Goal: Task Accomplishment & Management: Use online tool/utility

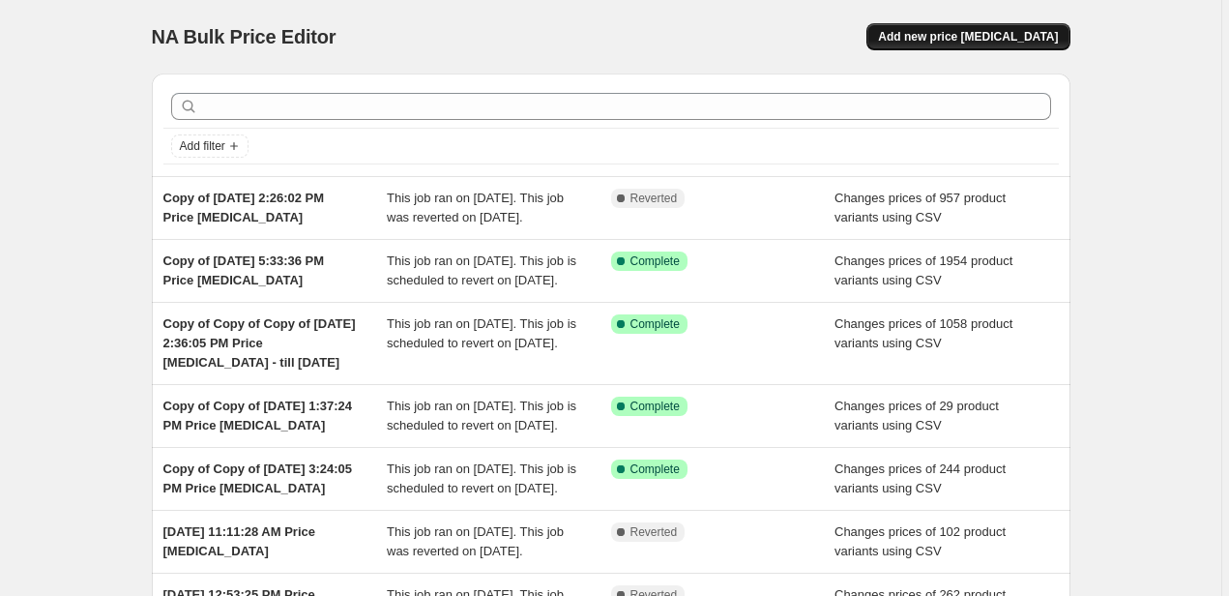
click at [1008, 34] on span "Add new price change job" at bounding box center [968, 36] width 180 height 15
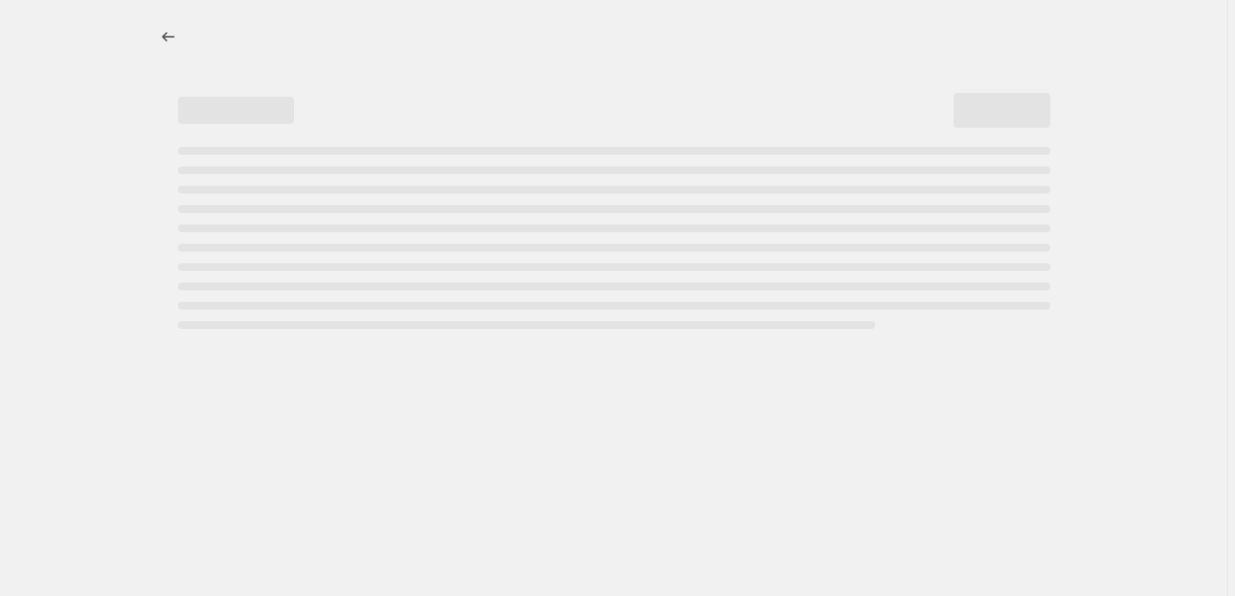
select select "percentage"
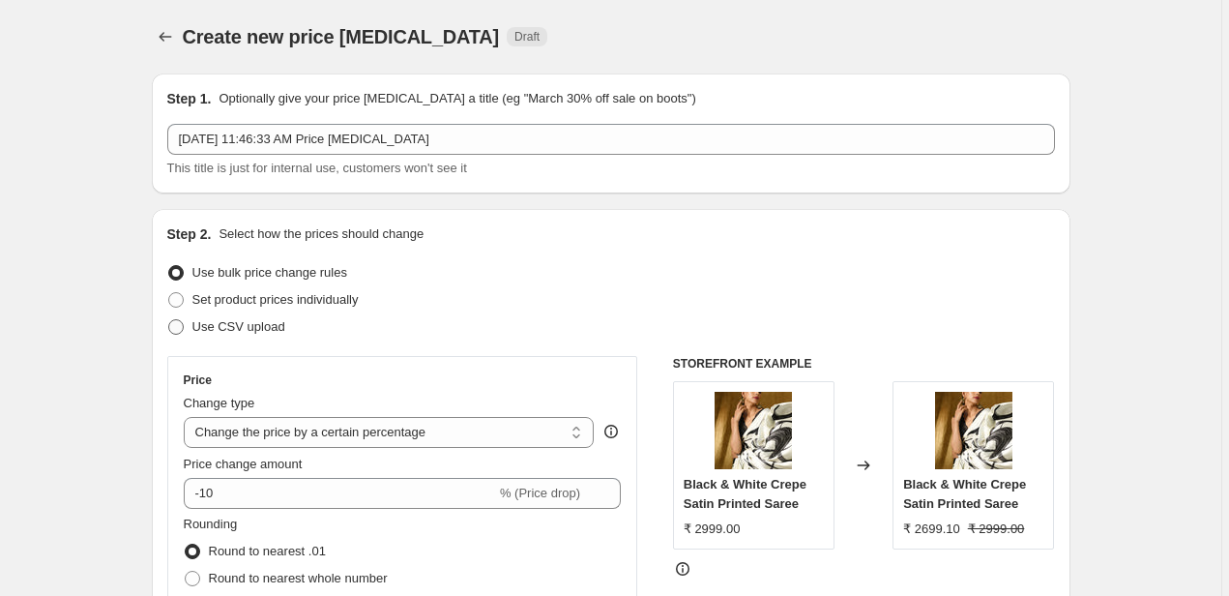
click at [204, 329] on span "Use CSV upload" at bounding box center [238, 326] width 93 height 15
click at [169, 320] on input "Use CSV upload" at bounding box center [168, 319] width 1 height 1
radio input "true"
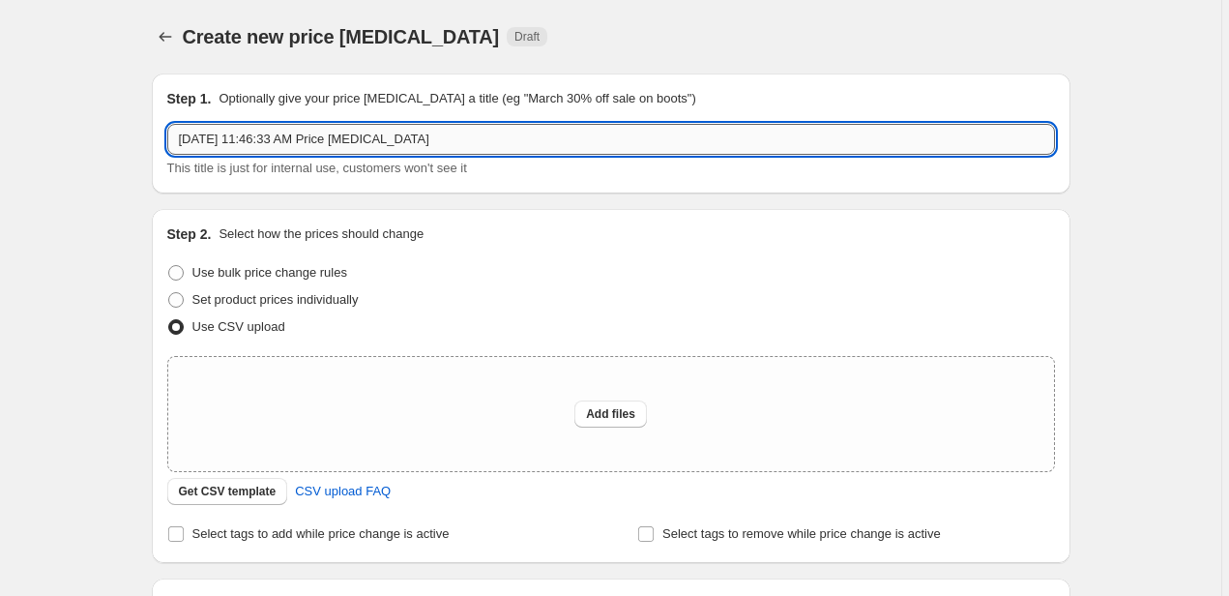
click at [422, 139] on input "Aug 13, 2025, 11:46:33 AM Price change job" at bounding box center [610, 139] width 887 height 31
paste input "[DATE] - All Saree New Prices"
type input "[DATE] - All Saree New Prices"
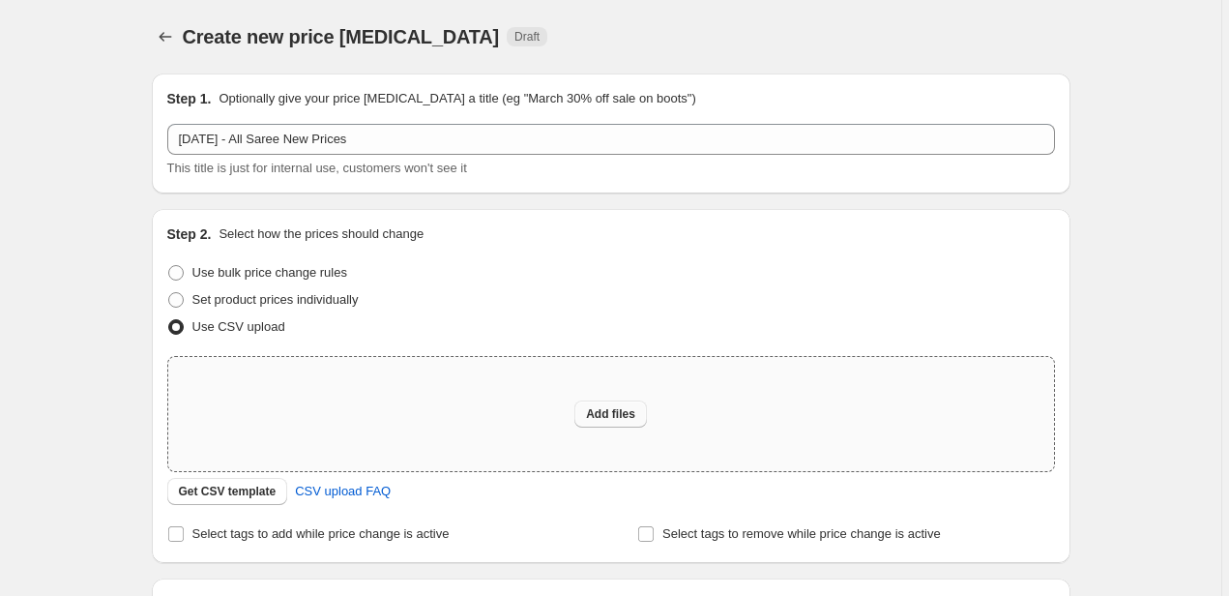
click at [603, 418] on span "Add files" at bounding box center [610, 413] width 49 height 15
type input "C:\fakepath\13th August 2025 - All Saree New Prices - 13th August 2025 - All Sa…"
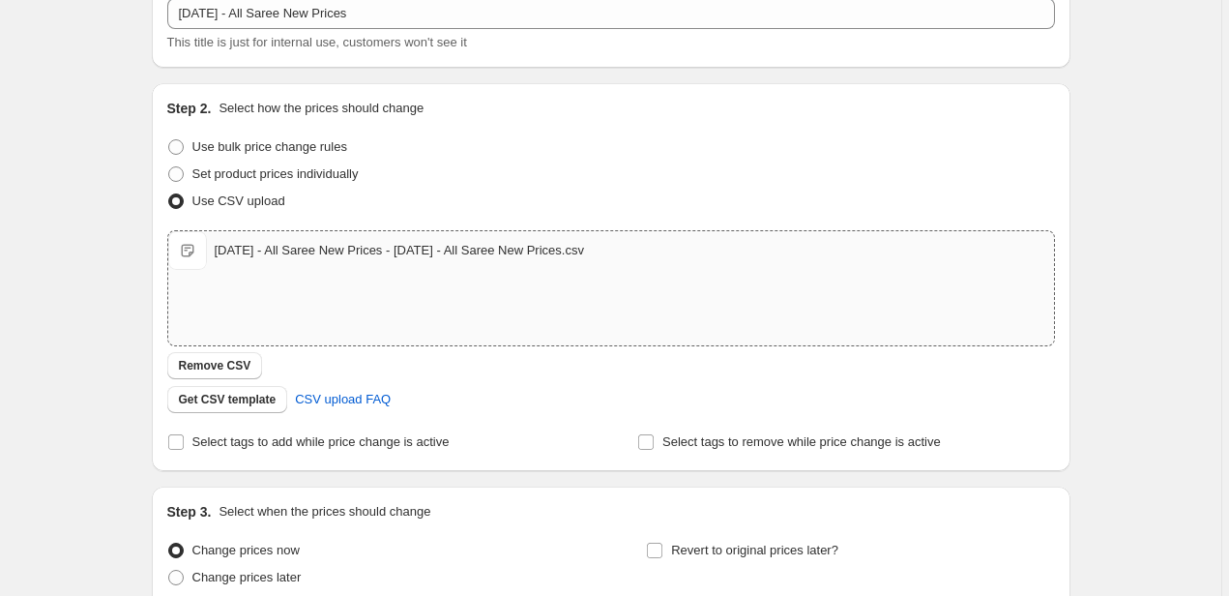
scroll to position [300, 0]
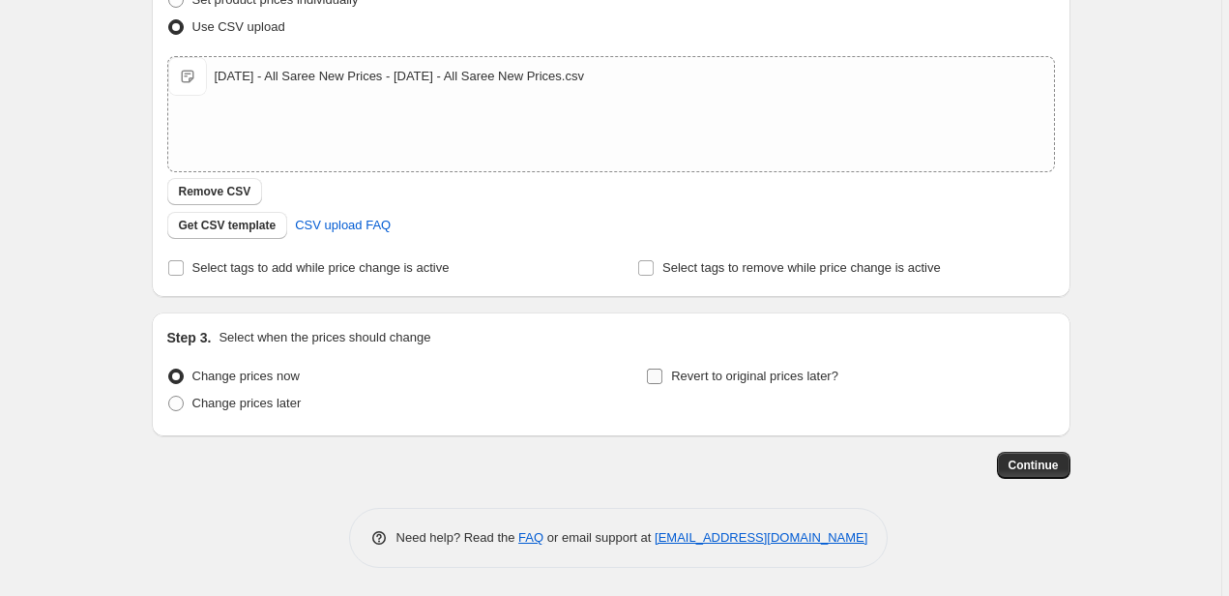
click at [729, 380] on span "Revert to original prices later?" at bounding box center [754, 375] width 167 height 15
click at [662, 380] on input "Revert to original prices later?" at bounding box center [654, 375] width 15 height 15
checkbox input "true"
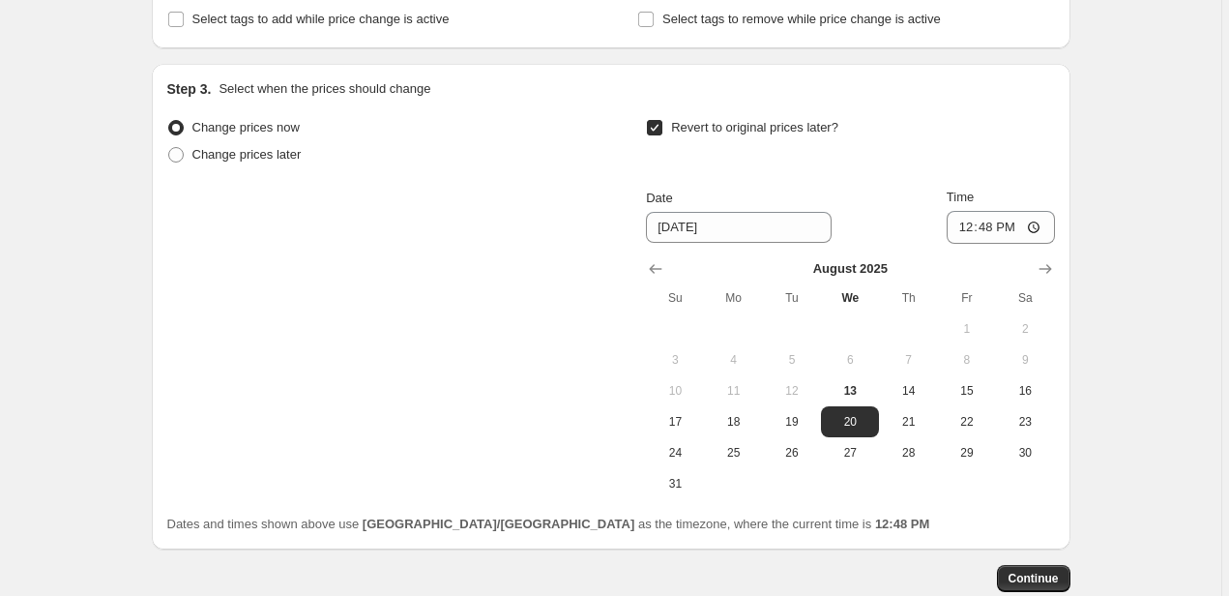
scroll to position [590, 0]
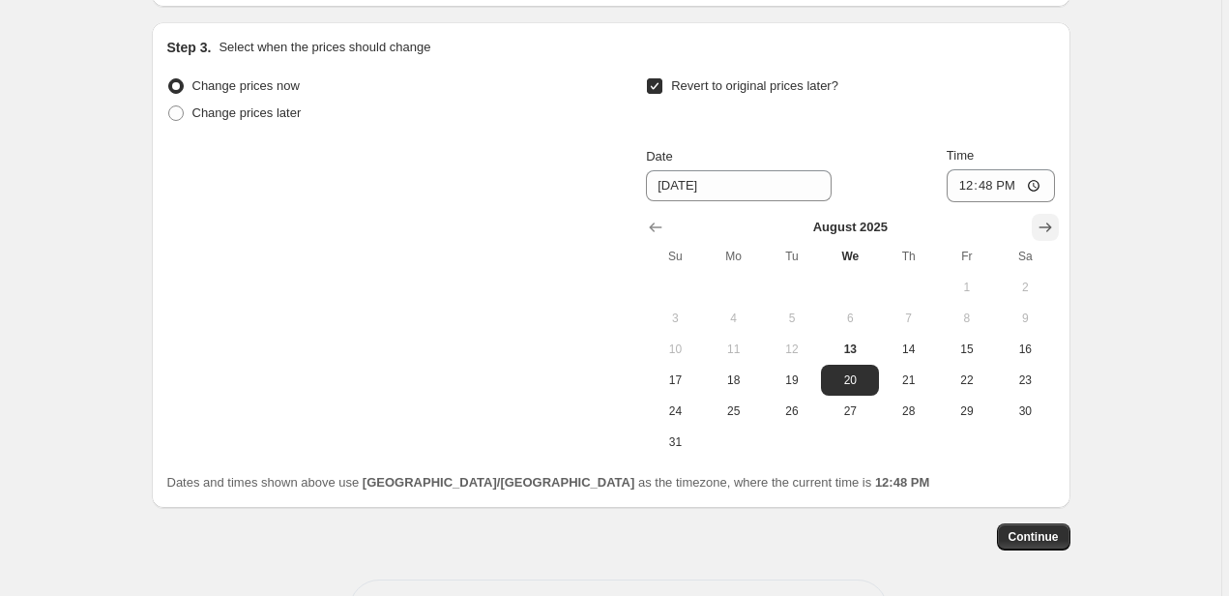
click at [1045, 225] on icon "Show next month, September 2025" at bounding box center [1044, 227] width 19 height 19
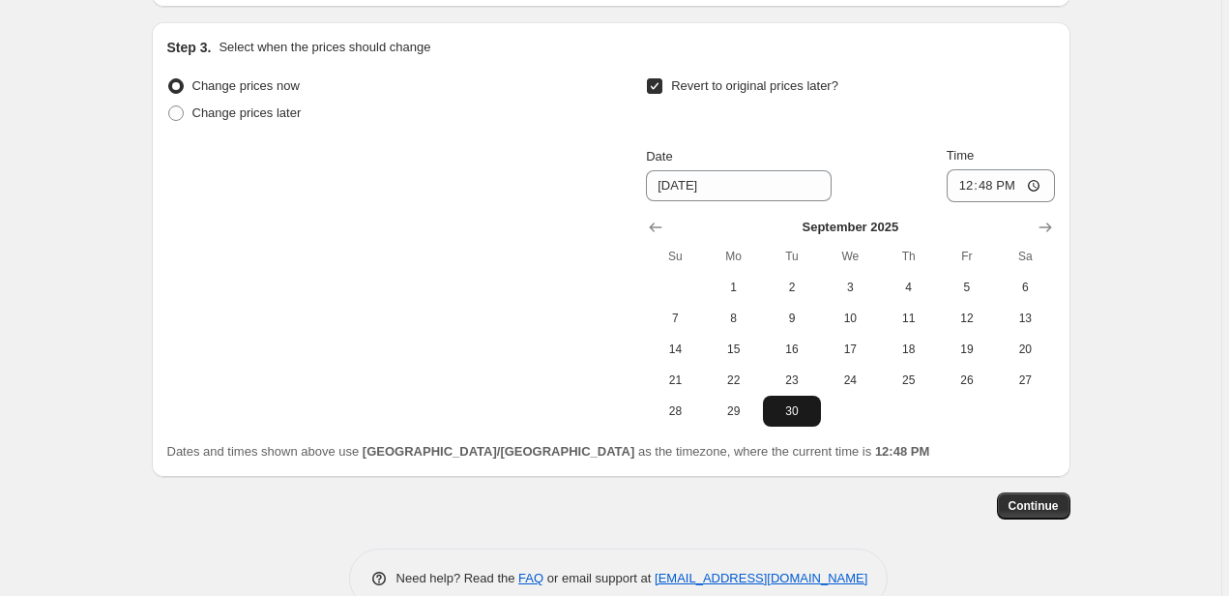
click at [793, 415] on span "30" at bounding box center [792, 410] width 43 height 15
type input "[DATE]"
click at [1038, 505] on span "Continue" at bounding box center [1033, 505] width 50 height 15
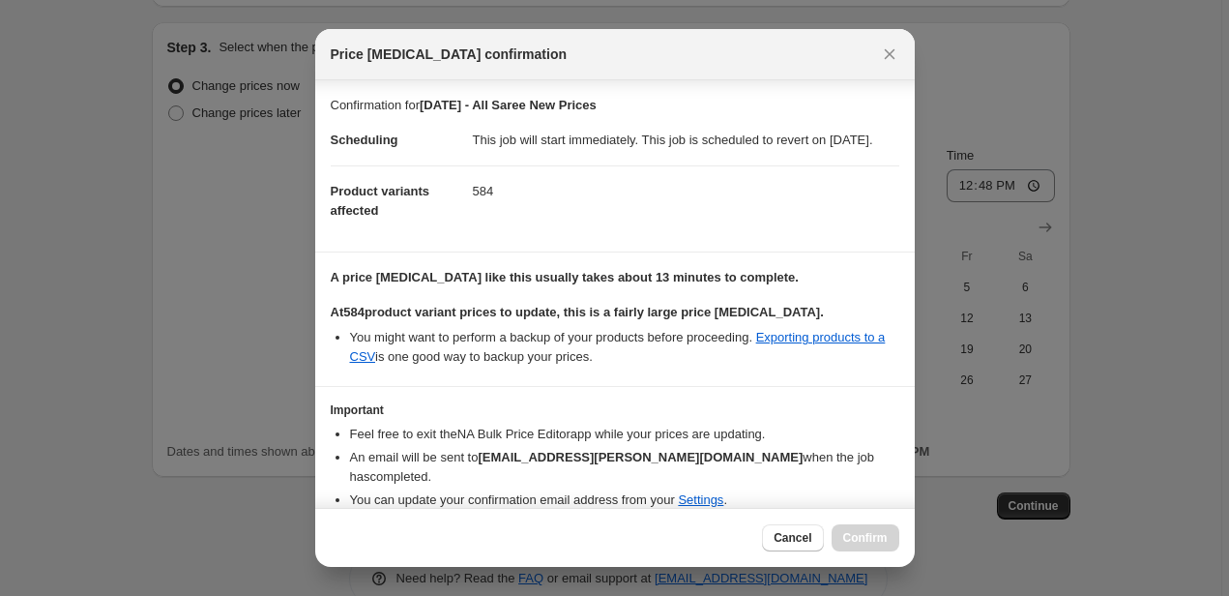
scroll to position [79, 0]
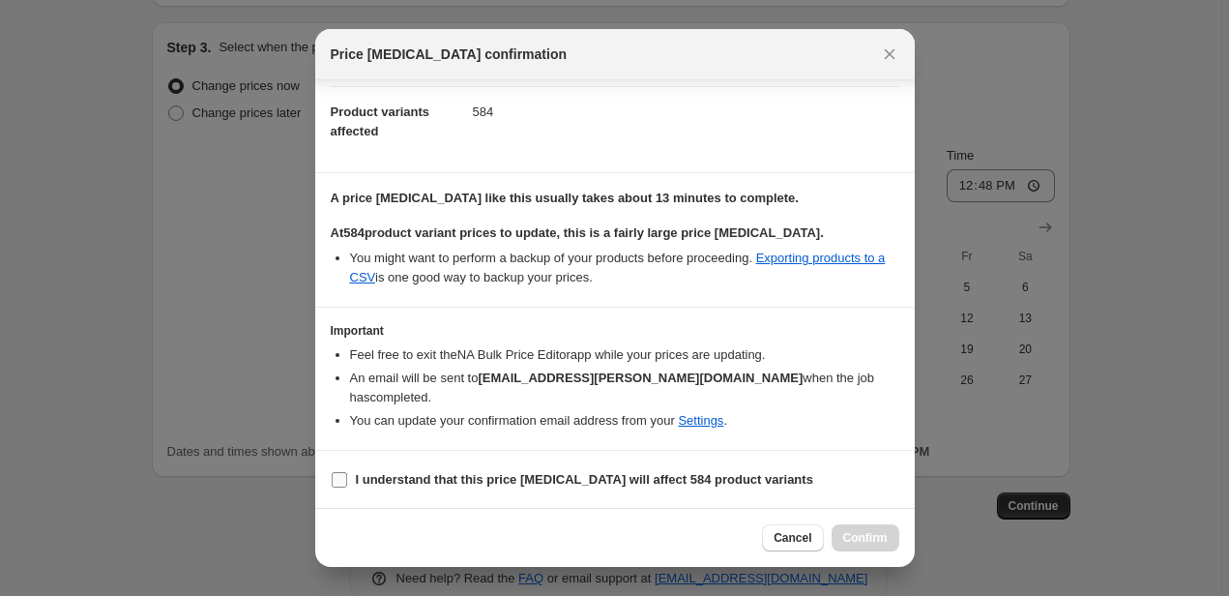
click at [339, 478] on input "I understand that this price [MEDICAL_DATA] will affect 584 product variants" at bounding box center [339, 479] width 15 height 15
checkbox input "true"
click at [860, 534] on span "Confirm" at bounding box center [865, 537] width 44 height 15
type input "[DATE] - All Saree New Prices"
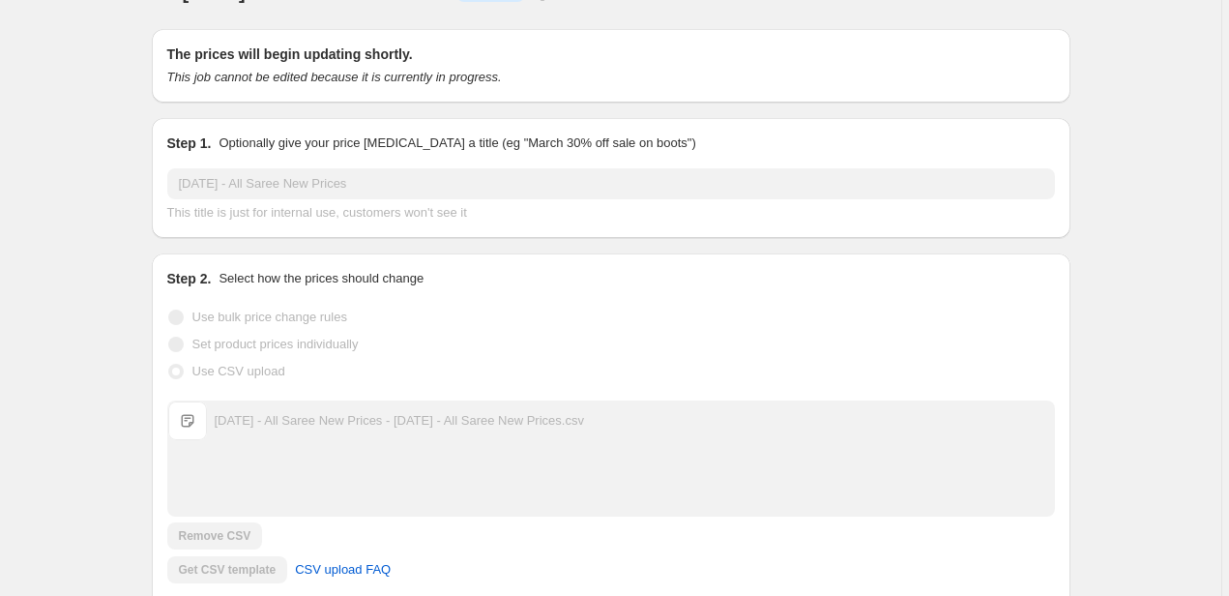
scroll to position [12, 0]
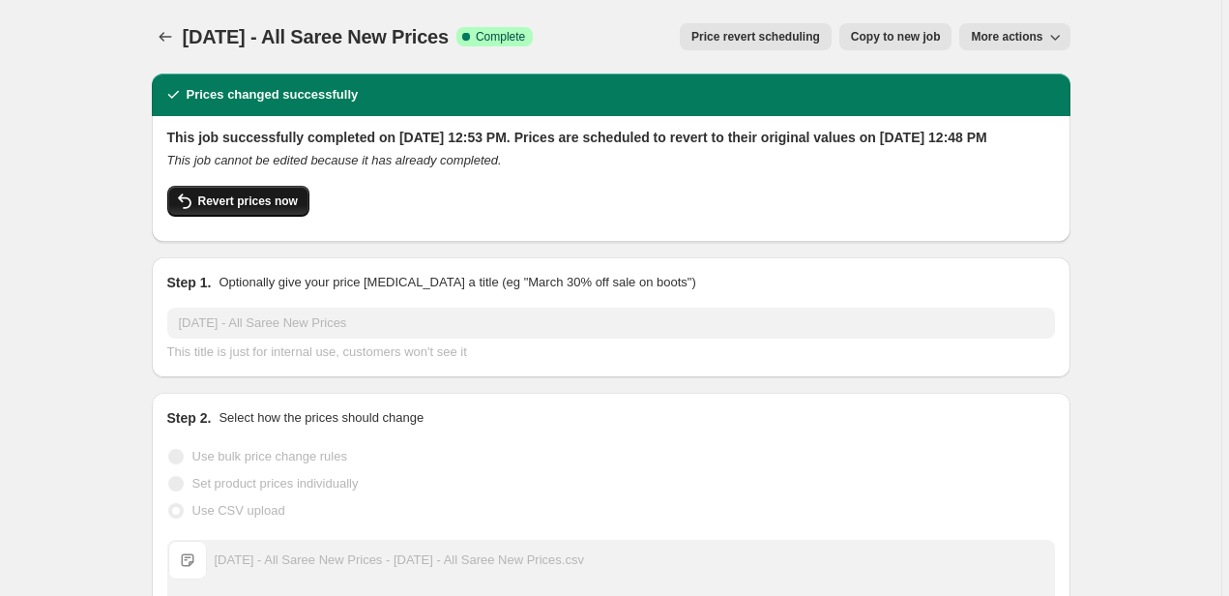
click at [271, 217] on button "Revert prices now" at bounding box center [238, 201] width 142 height 31
checkbox input "false"
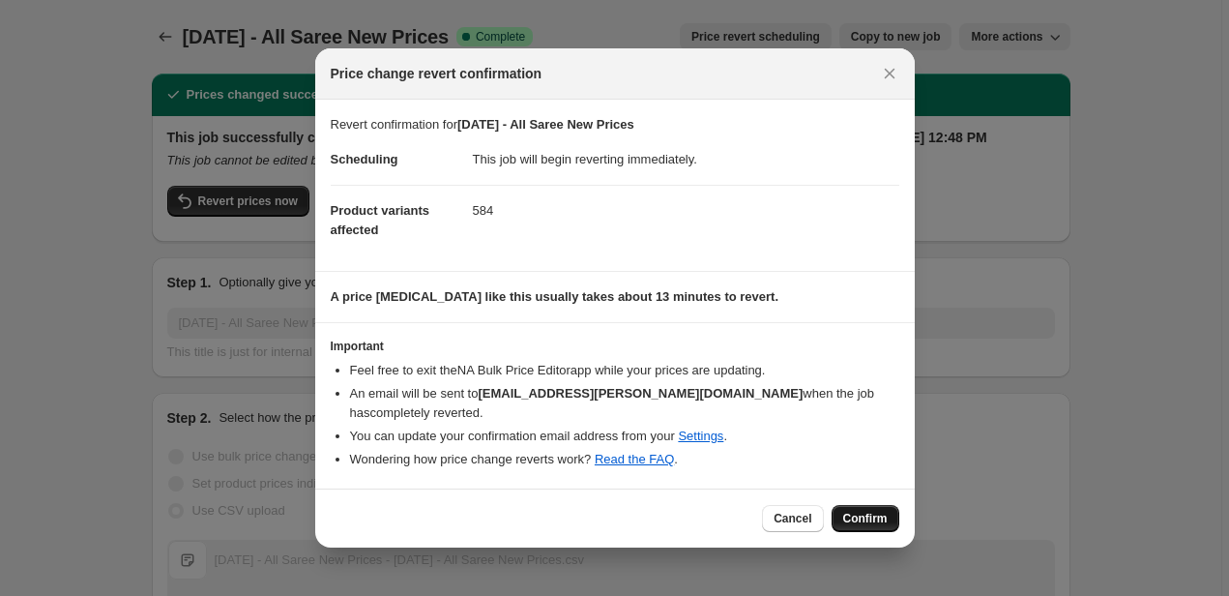
click at [882, 510] on span "Confirm" at bounding box center [865, 517] width 44 height 15
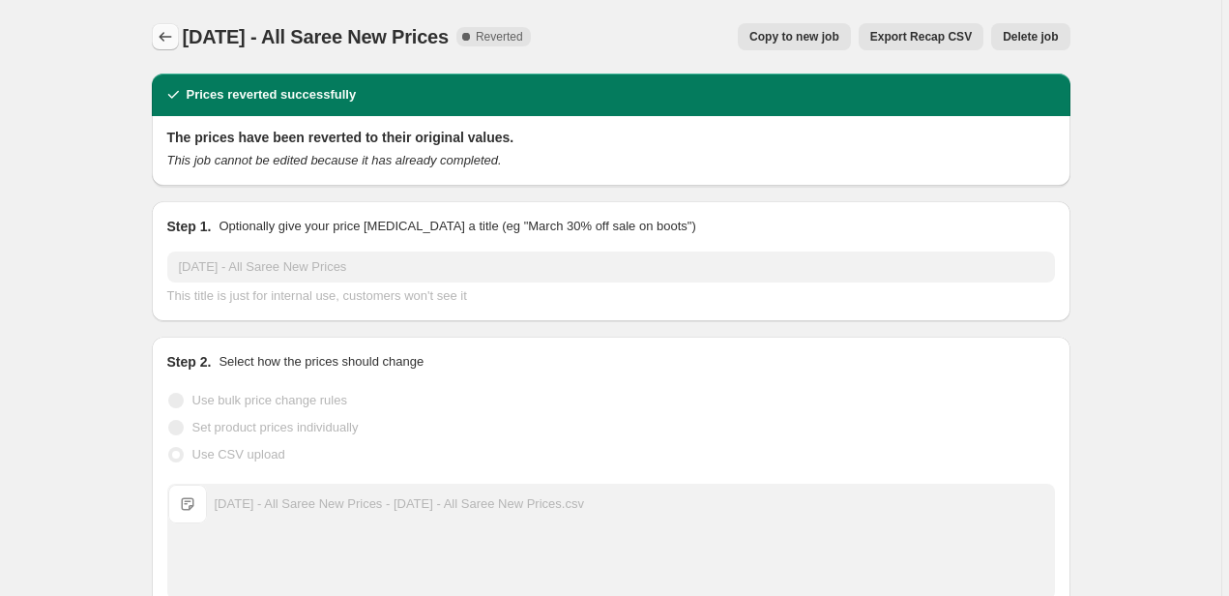
click at [174, 40] on icon "Price change jobs" at bounding box center [165, 36] width 19 height 19
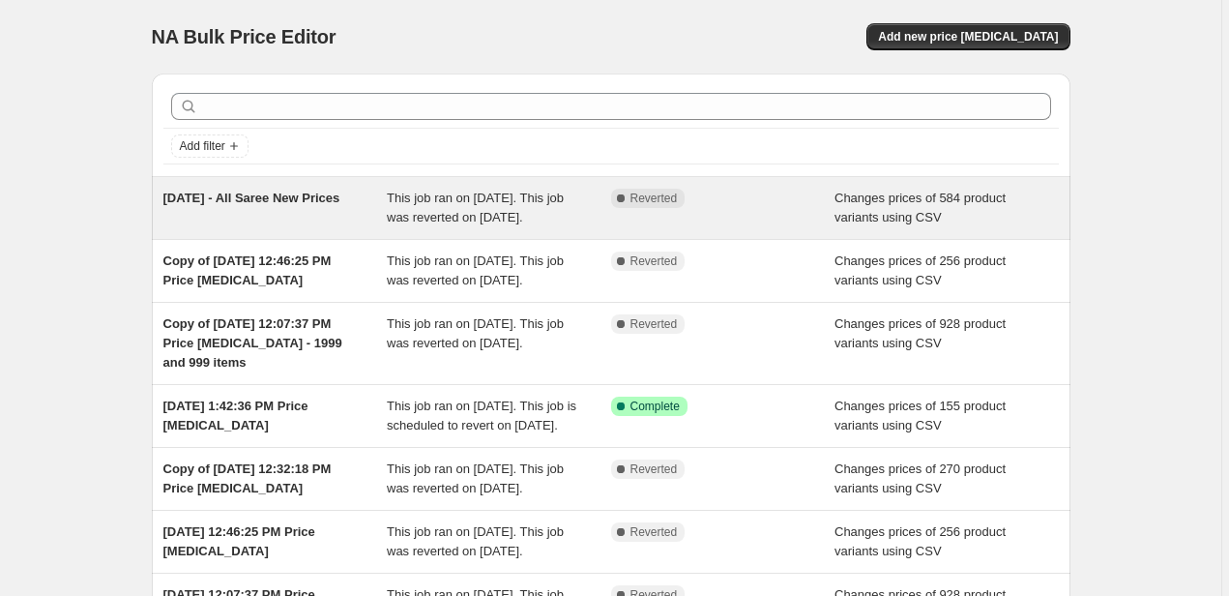
click at [718, 227] on div "Complete Reverted" at bounding box center [723, 208] width 224 height 39
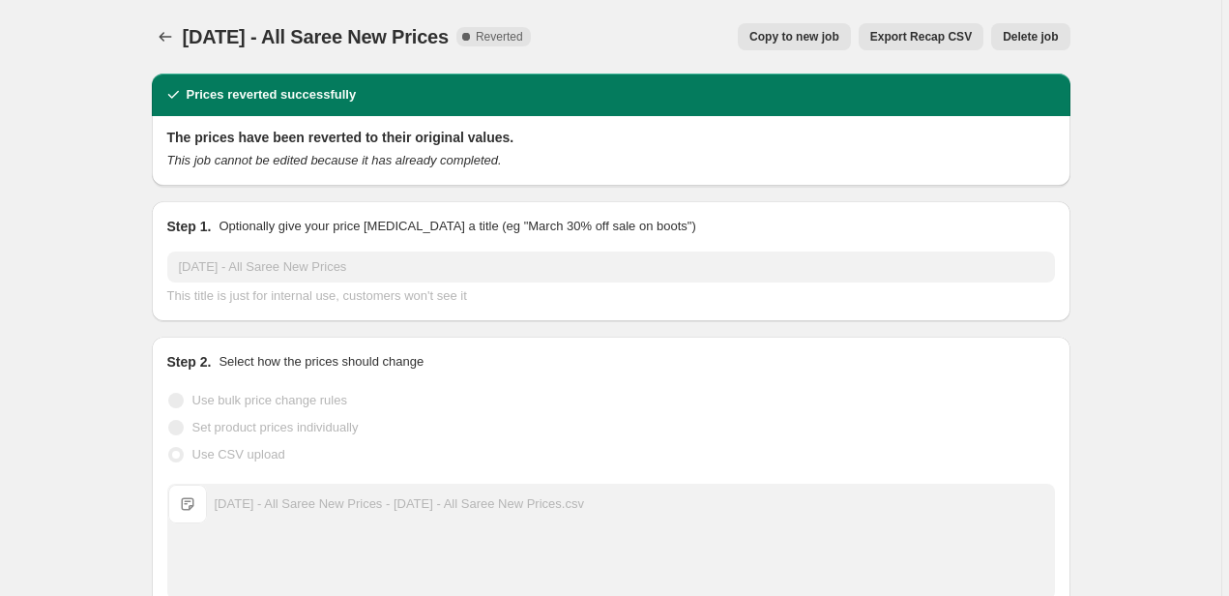
click at [1046, 44] on button "Delete job" at bounding box center [1030, 36] width 78 height 27
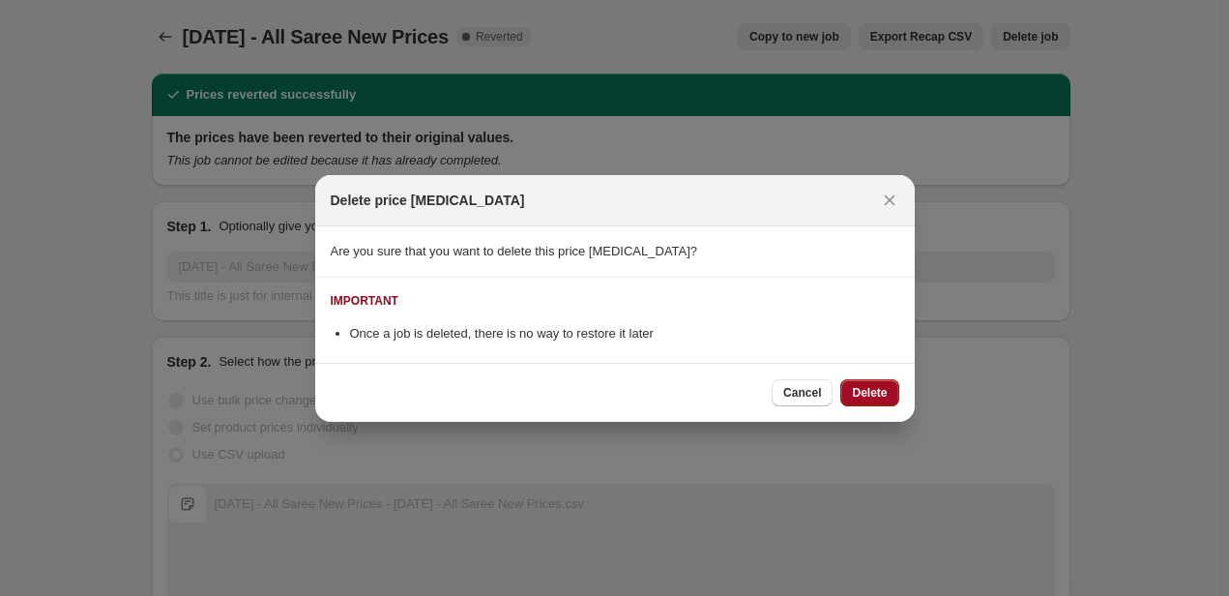
click at [871, 393] on span "Delete" at bounding box center [869, 392] width 35 height 15
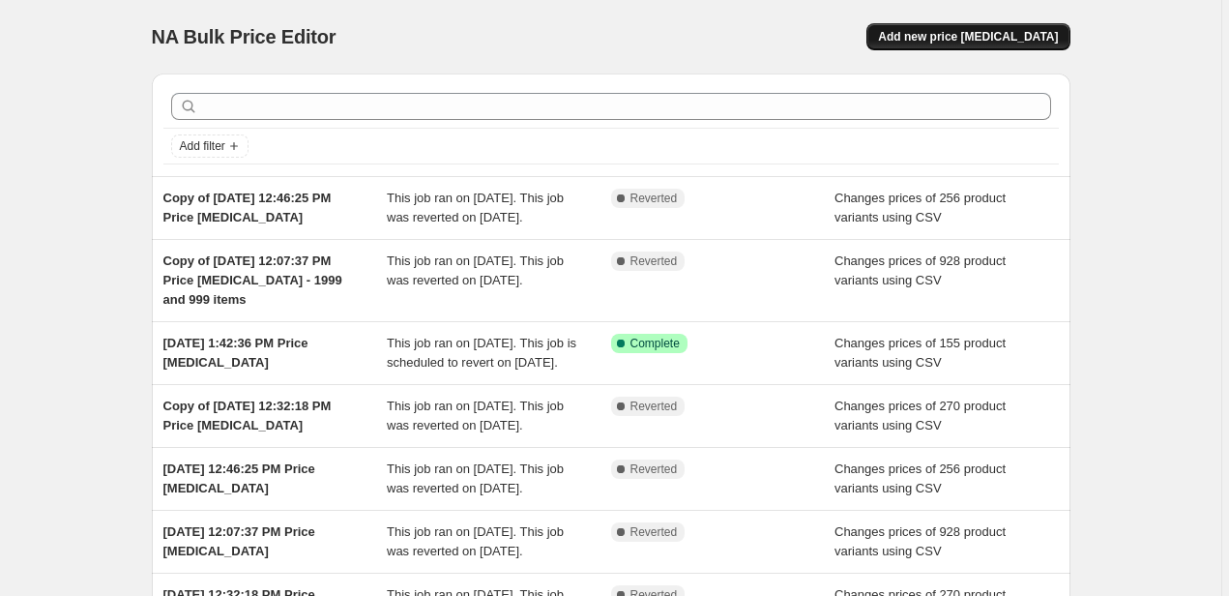
click at [954, 35] on span "Add new price change job" at bounding box center [968, 36] width 180 height 15
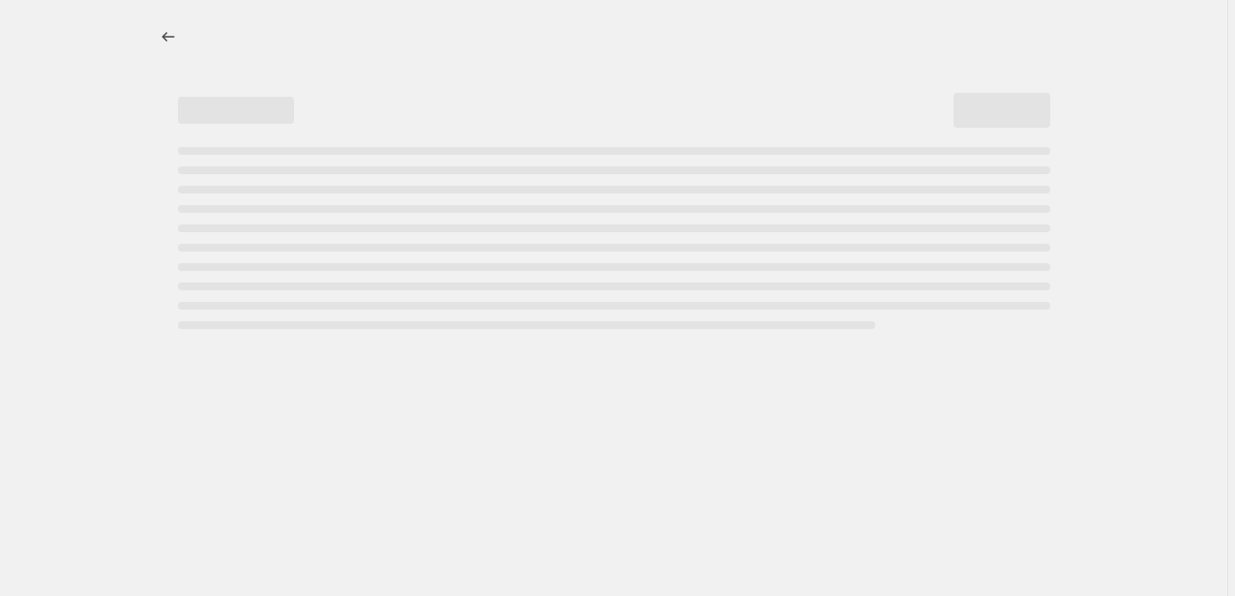
select select "percentage"
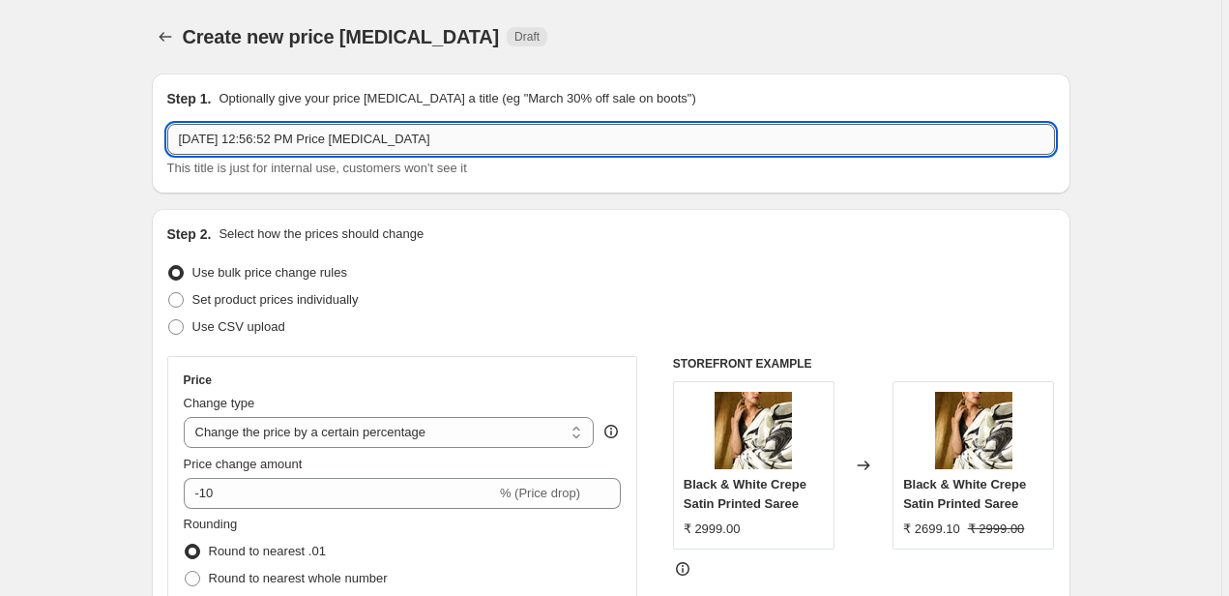
click at [472, 136] on input "Aug 13, 2025, 12:56:52 PM Price change job" at bounding box center [610, 139] width 887 height 31
paste input "[DATE] - All Saree New Prices"
type input "[DATE] - All Saree New Prices"
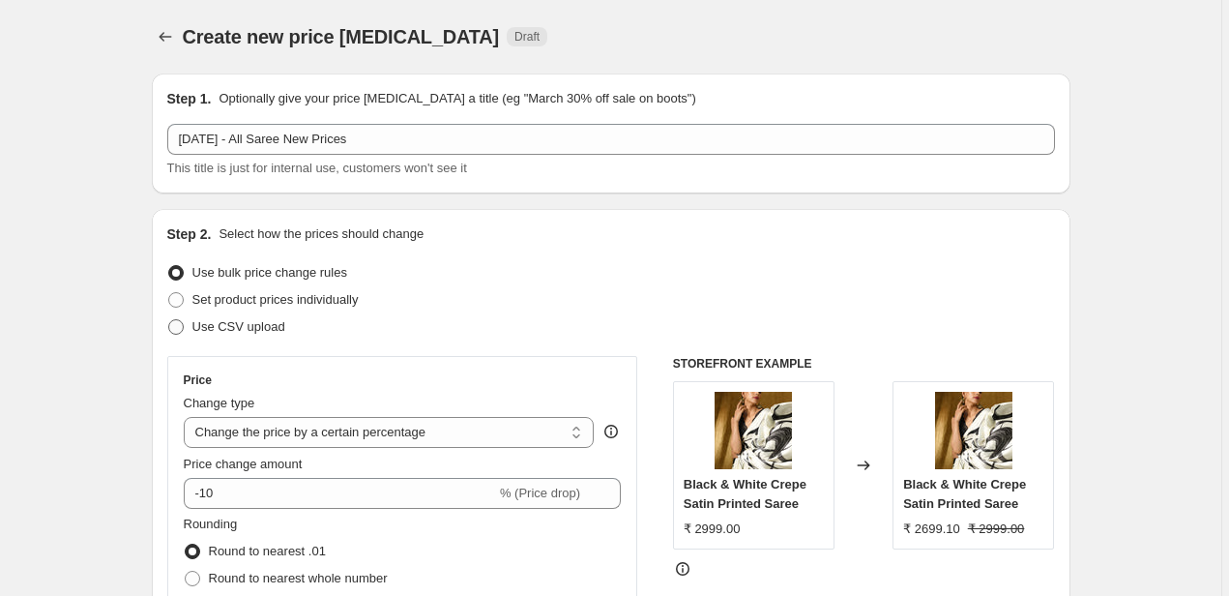
click at [246, 328] on span "Use CSV upload" at bounding box center [238, 326] width 93 height 15
click at [169, 320] on input "Use CSV upload" at bounding box center [168, 319] width 1 height 1
radio input "true"
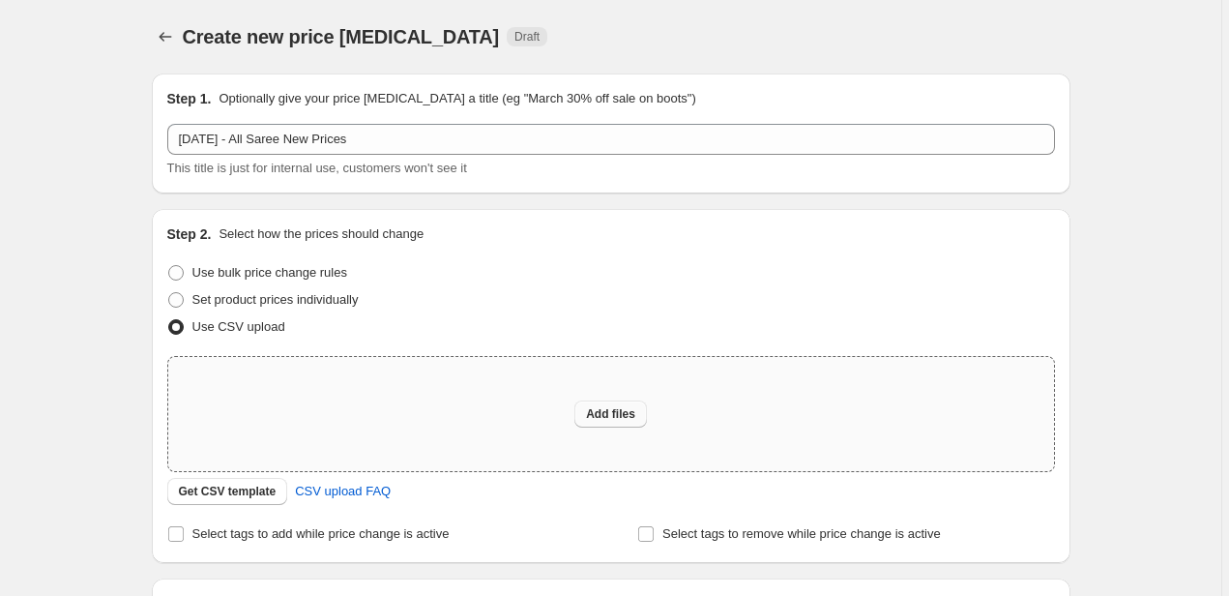
click at [617, 410] on span "Add files" at bounding box center [610, 413] width 49 height 15
type input "C:\fakepath\13th August 2025 - All Saree New Prices - 13th August 2025 - All Sa…"
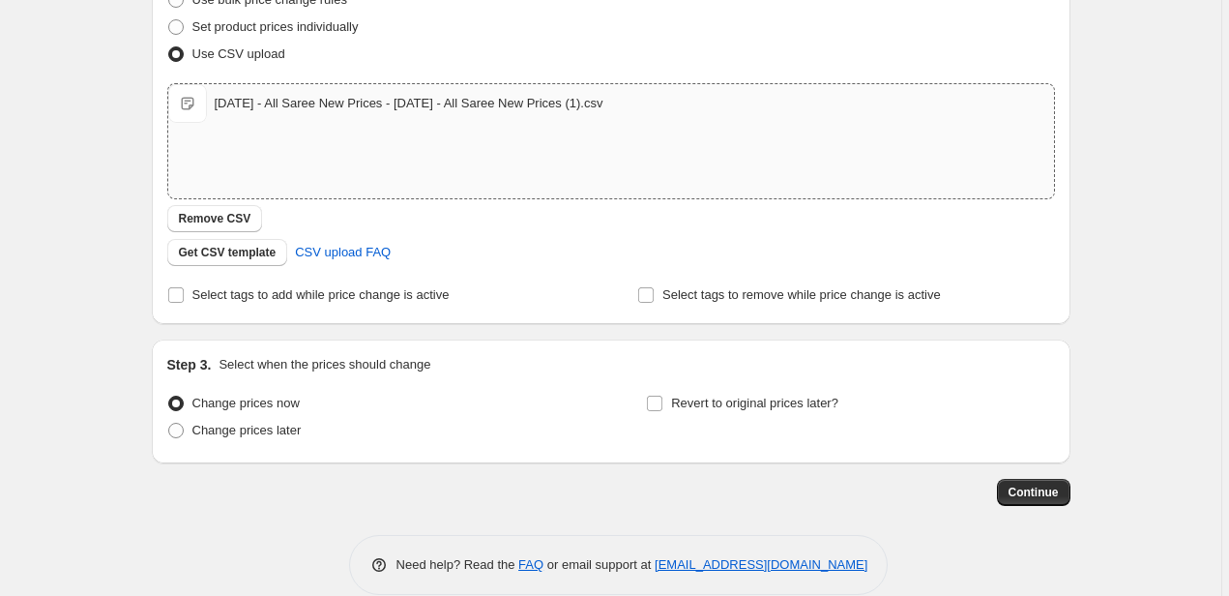
scroll to position [274, 0]
click at [737, 398] on span "Revert to original prices later?" at bounding box center [754, 401] width 167 height 15
click at [662, 398] on input "Revert to original prices later?" at bounding box center [654, 401] width 15 height 15
checkbox input "true"
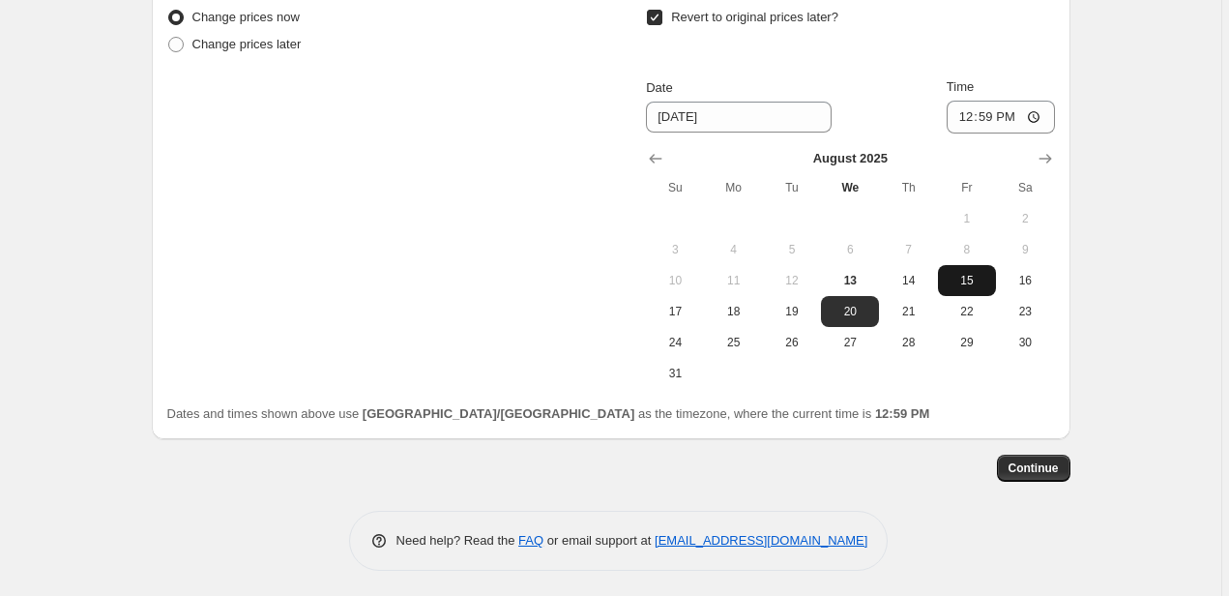
scroll to position [660, 0]
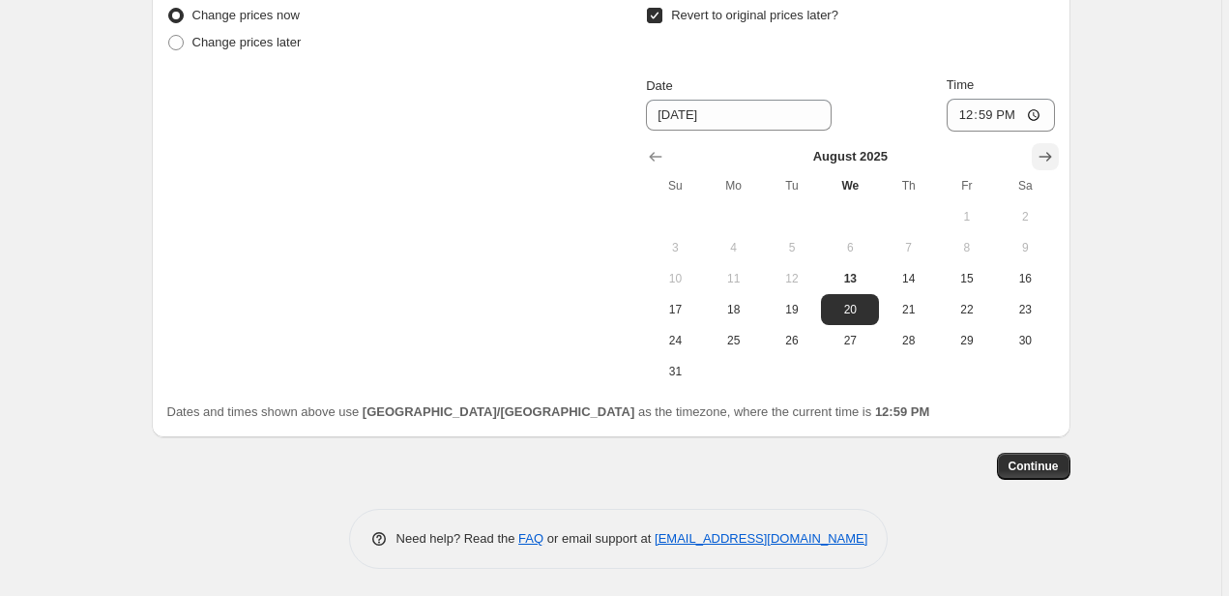
click at [1054, 150] on icon "Show next month, September 2025" at bounding box center [1044, 156] width 19 height 19
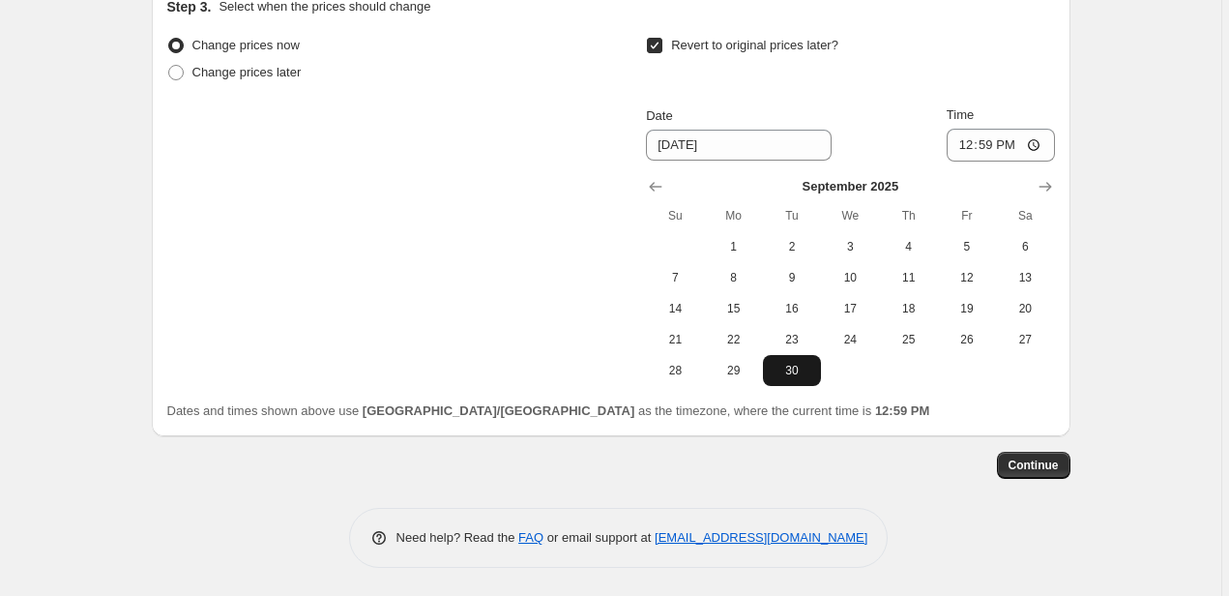
click at [789, 363] on span "30" at bounding box center [792, 370] width 43 height 15
type input "[DATE]"
click at [1039, 467] on span "Continue" at bounding box center [1033, 464] width 50 height 15
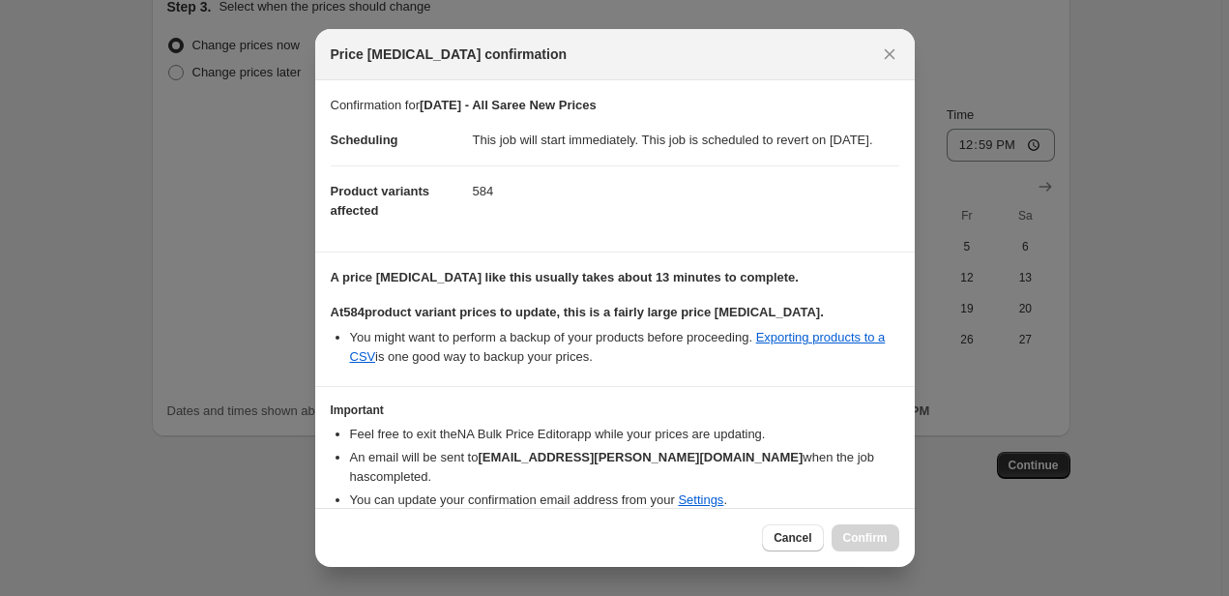
scroll to position [79, 0]
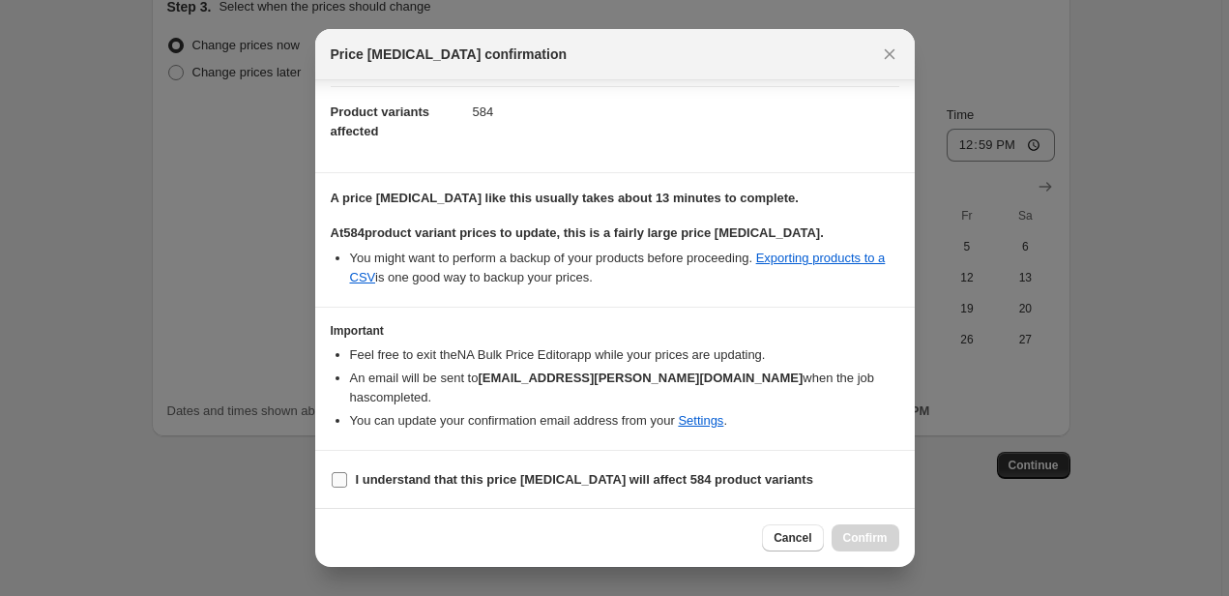
click at [401, 477] on b "I understand that this price [MEDICAL_DATA] will affect 584 product variants" at bounding box center [584, 479] width 457 height 15
click at [347, 477] on input "I understand that this price [MEDICAL_DATA] will affect 584 product variants" at bounding box center [339, 479] width 15 height 15
checkbox input "true"
click at [848, 535] on span "Confirm" at bounding box center [865, 537] width 44 height 15
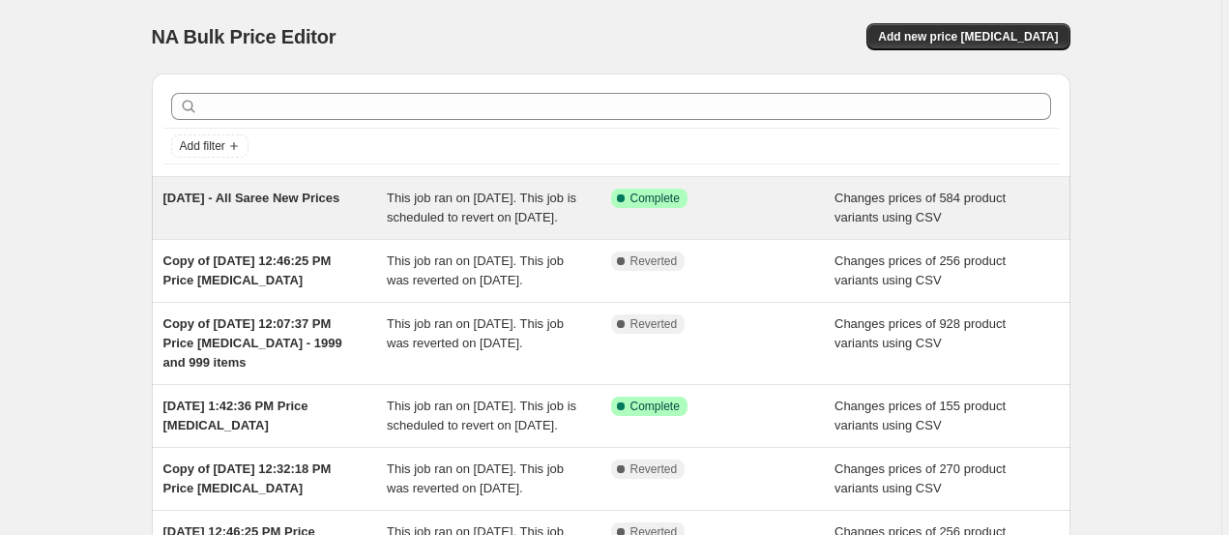
click at [385, 220] on div "[DATE] - All Saree New Prices" at bounding box center [275, 208] width 224 height 39
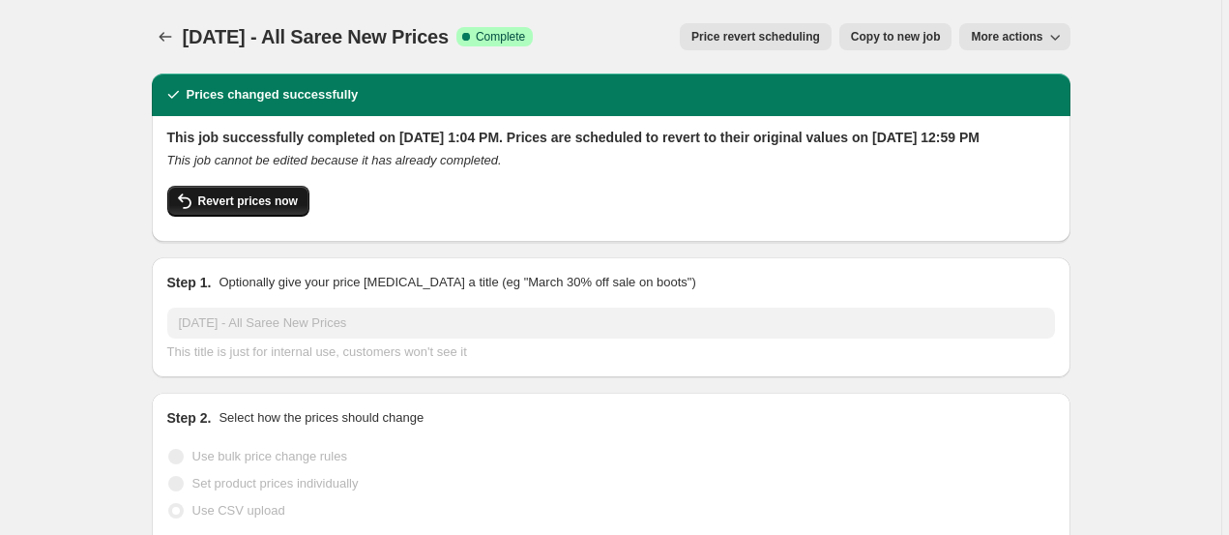
click at [281, 209] on span "Revert prices now" at bounding box center [248, 200] width 100 height 15
checkbox input "false"
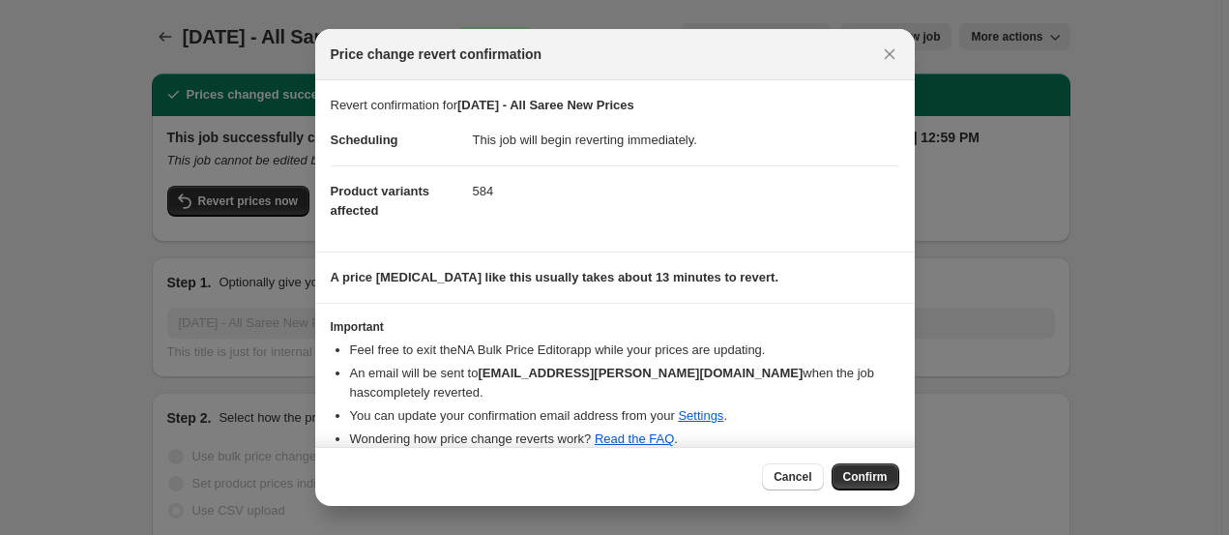
scroll to position [2, 0]
click at [866, 472] on span "Confirm" at bounding box center [865, 476] width 44 height 15
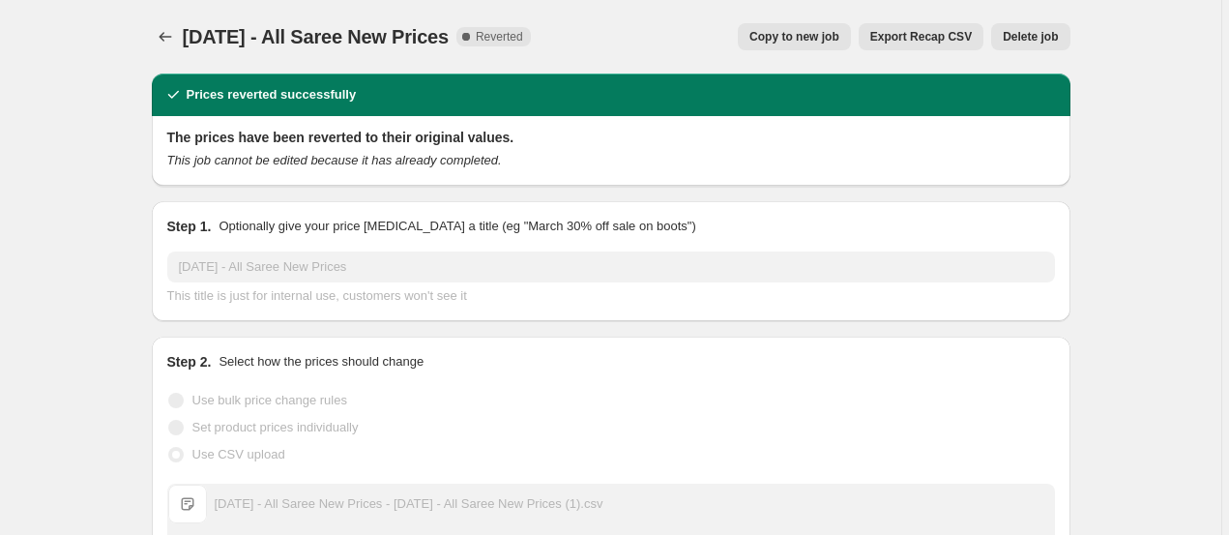
click at [1012, 43] on span "Delete job" at bounding box center [1030, 36] width 55 height 15
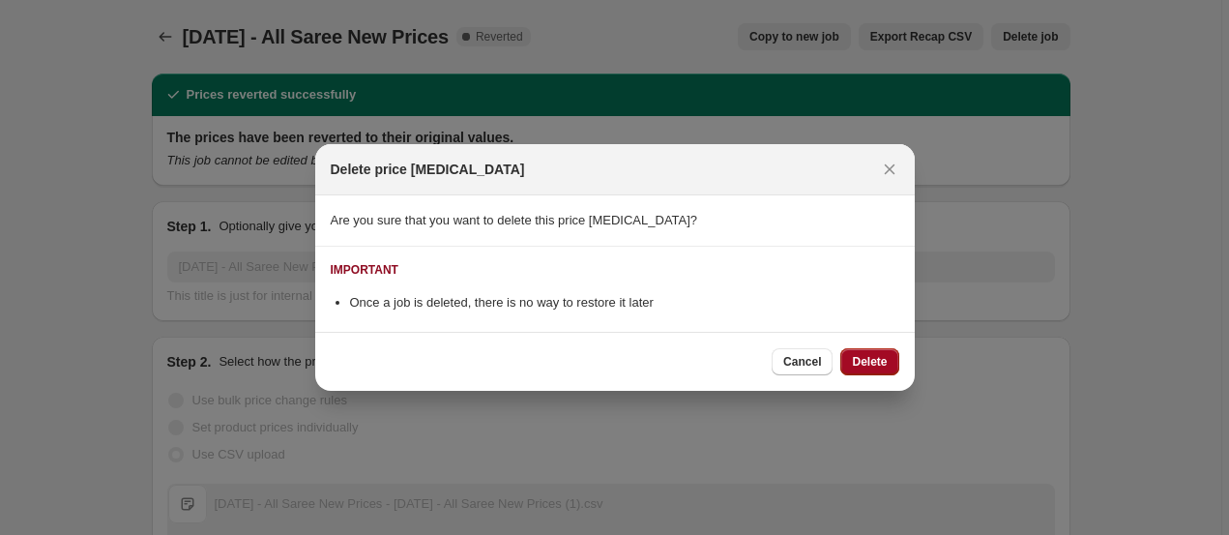
click at [853, 366] on span "Delete" at bounding box center [869, 361] width 35 height 15
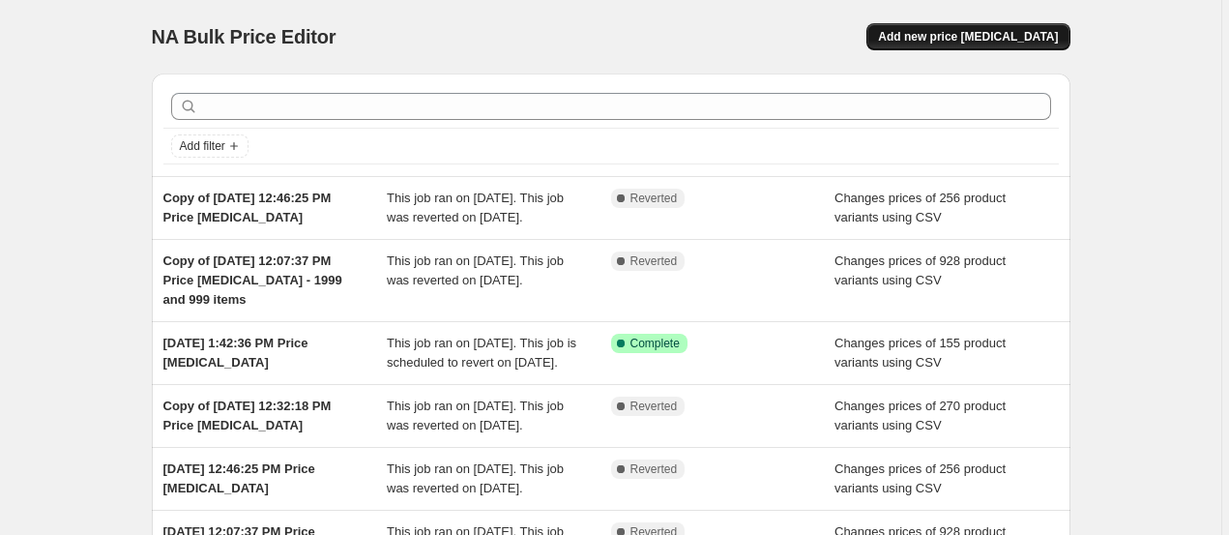
click at [1007, 33] on span "Add new price [MEDICAL_DATA]" at bounding box center [968, 36] width 180 height 15
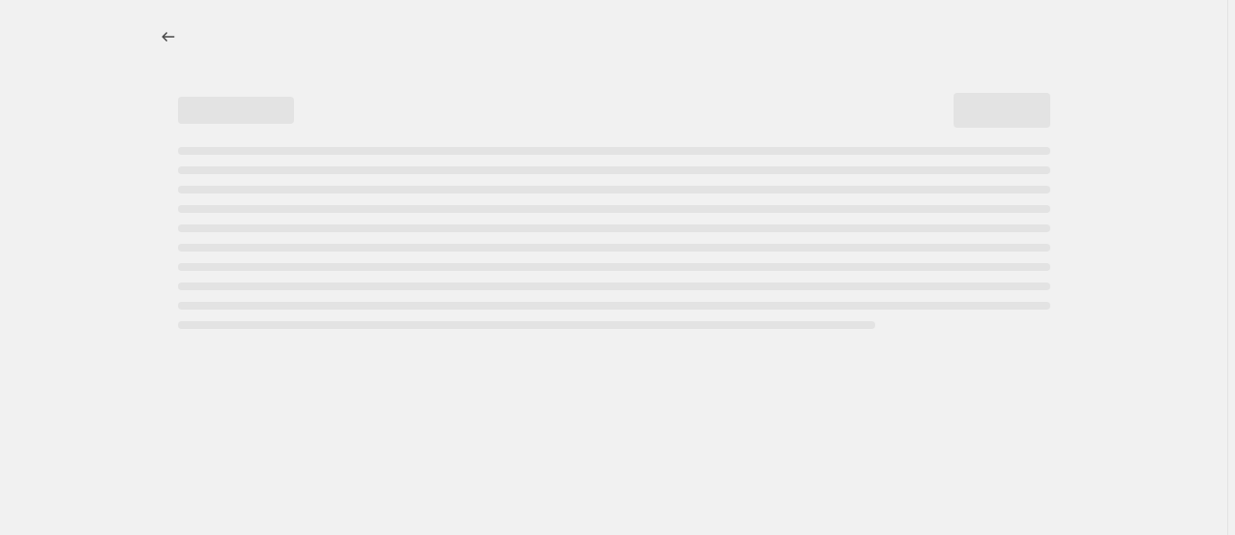
select select "percentage"
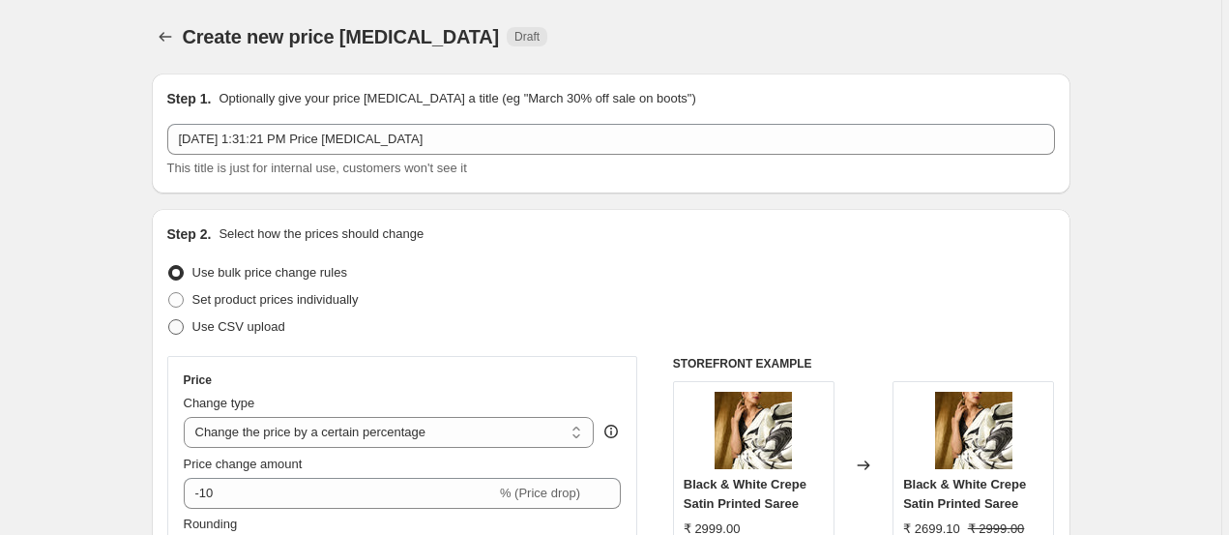
click at [222, 324] on span "Use CSV upload" at bounding box center [238, 326] width 93 height 15
click at [169, 320] on input "Use CSV upload" at bounding box center [168, 319] width 1 height 1
radio input "true"
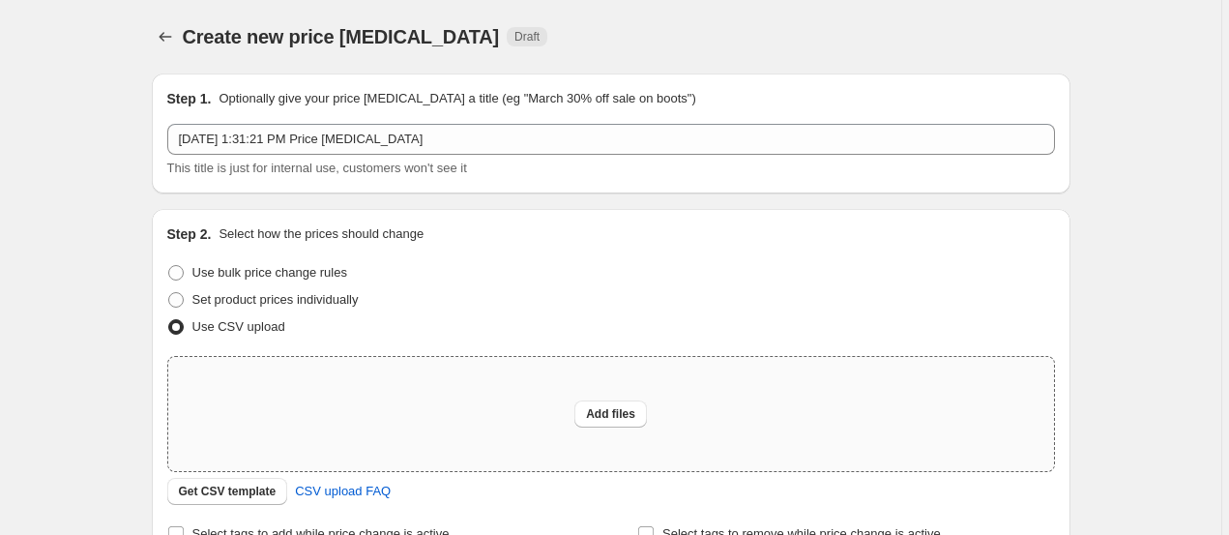
click at [646, 428] on div "Add files" at bounding box center [611, 414] width 886 height 114
type input "C:\fakepath\[DATE] - All Saree New Prices - [DATE] - All Saree New Prices (2).c…"
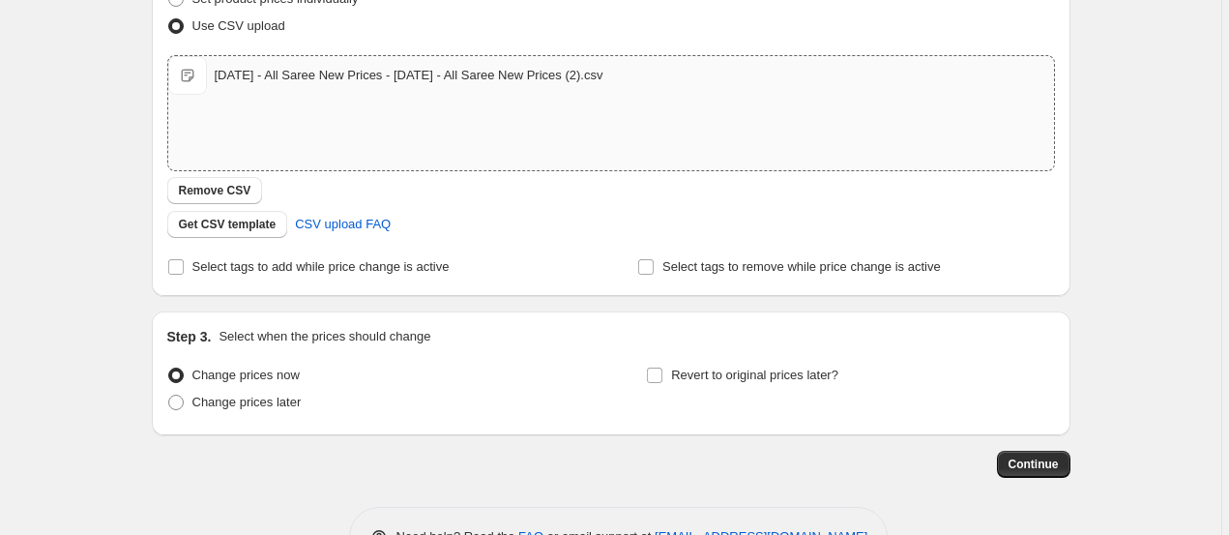
scroll to position [361, 0]
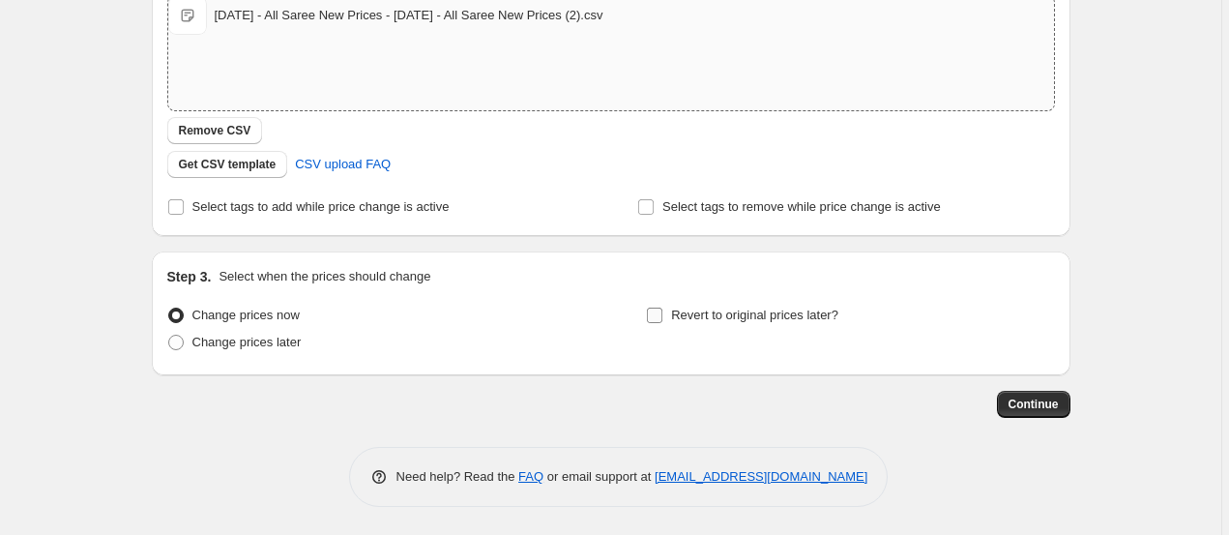
click at [733, 312] on span "Revert to original prices later?" at bounding box center [754, 314] width 167 height 15
click at [662, 312] on input "Revert to original prices later?" at bounding box center [654, 314] width 15 height 15
checkbox input "true"
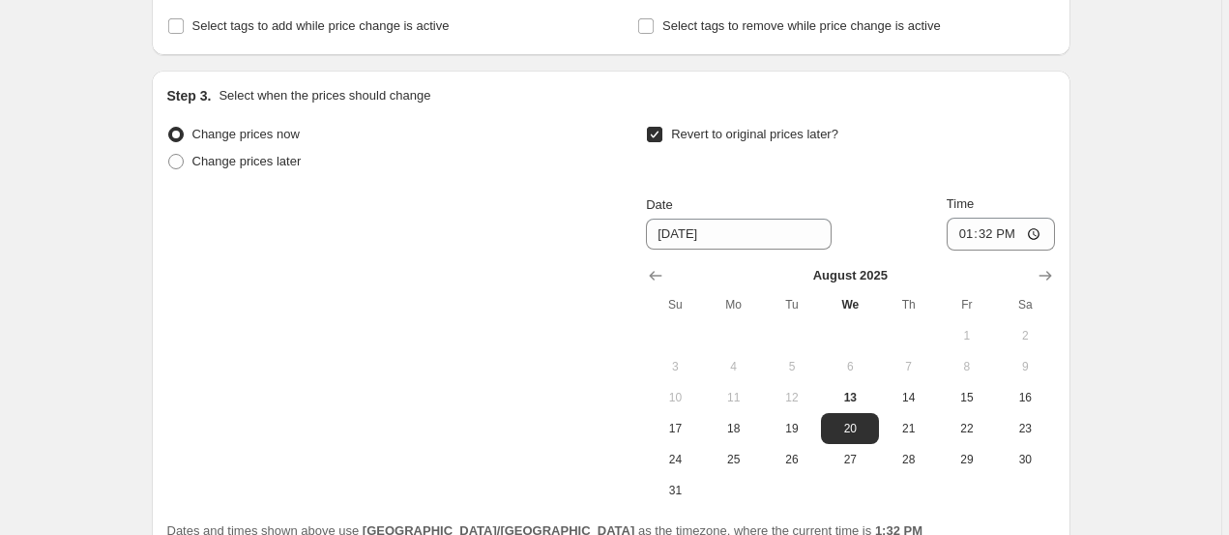
scroll to position [595, 0]
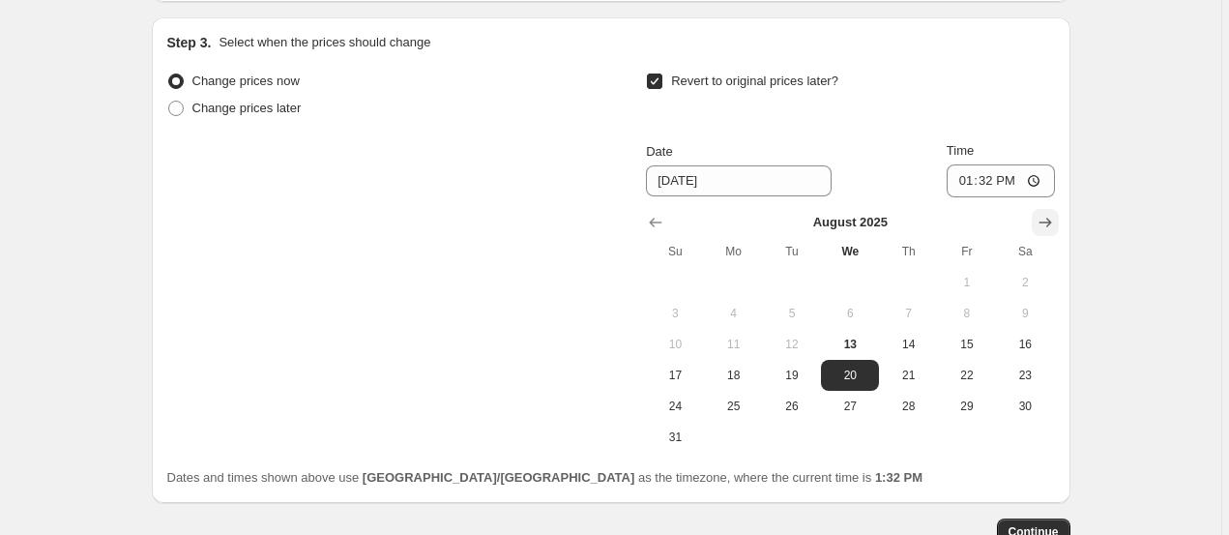
click at [1050, 220] on icon "Show next month, September 2025" at bounding box center [1044, 222] width 19 height 19
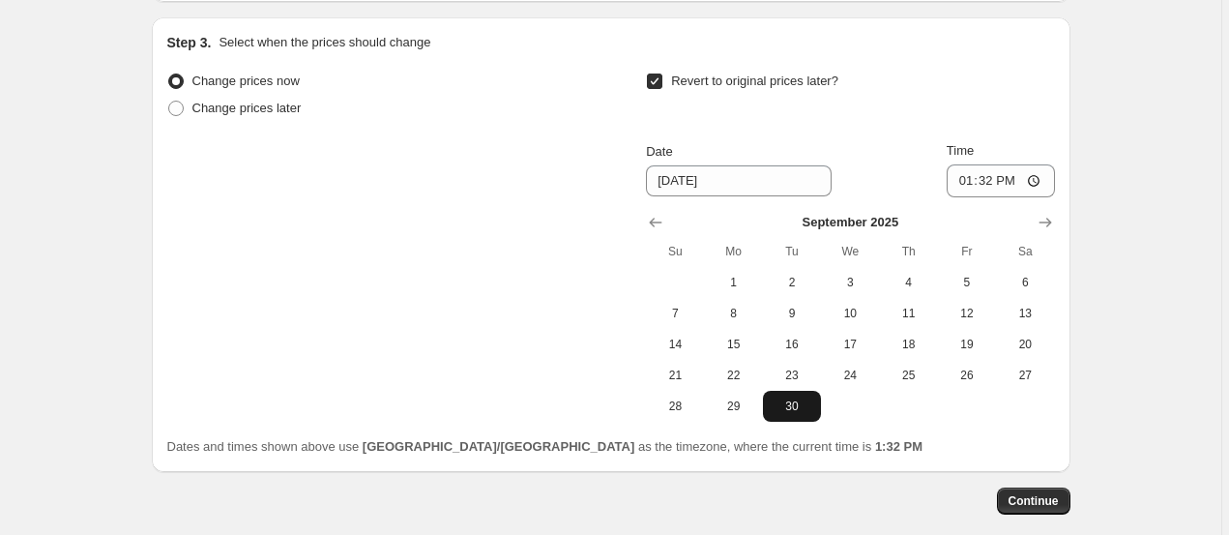
click at [778, 410] on span "30" at bounding box center [792, 405] width 43 height 15
type input "[DATE]"
click at [1039, 507] on button "Continue" at bounding box center [1033, 500] width 73 height 27
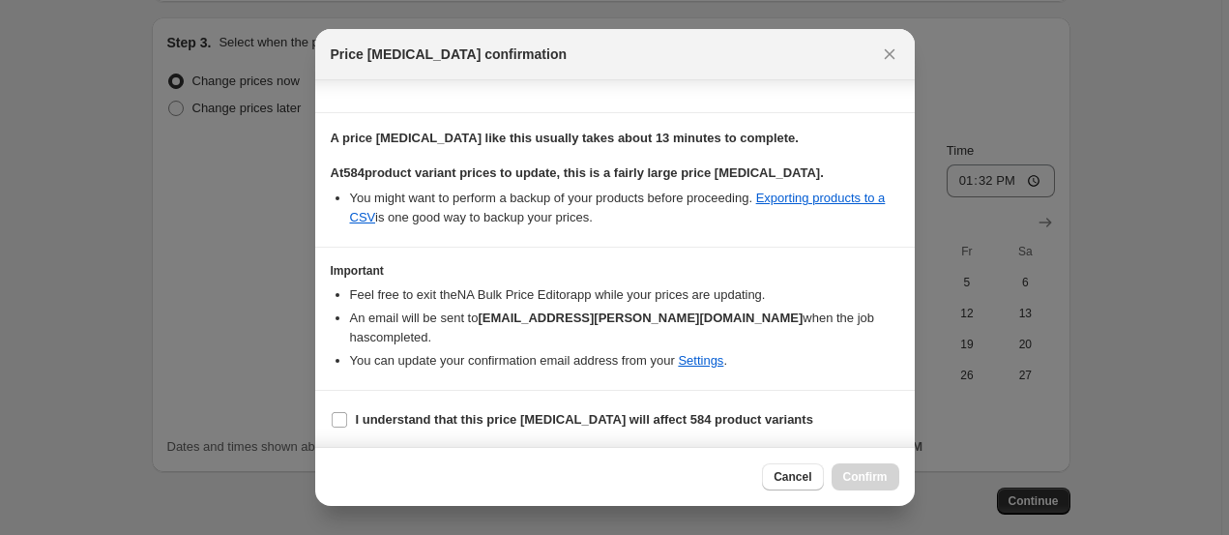
scroll to position [140, 0]
click at [340, 415] on input "I understand that this price [MEDICAL_DATA] will affect 584 product variants" at bounding box center [339, 418] width 15 height 15
checkbox input "true"
click at [867, 481] on span "Confirm" at bounding box center [865, 476] width 44 height 15
